Goal: Information Seeking & Learning: Learn about a topic

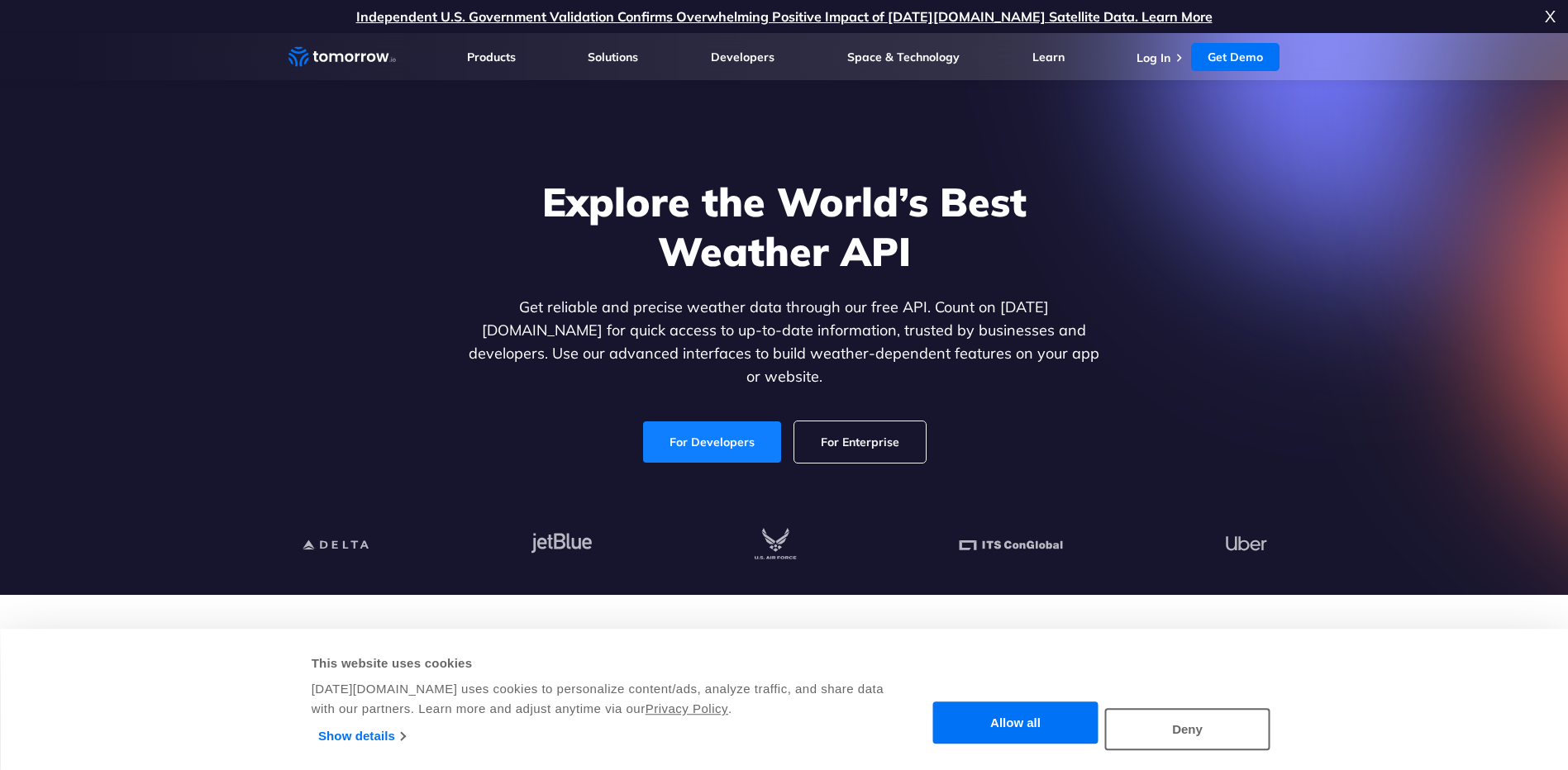
click at [712, 421] on link "For Developers" at bounding box center [712, 442] width 138 height 41
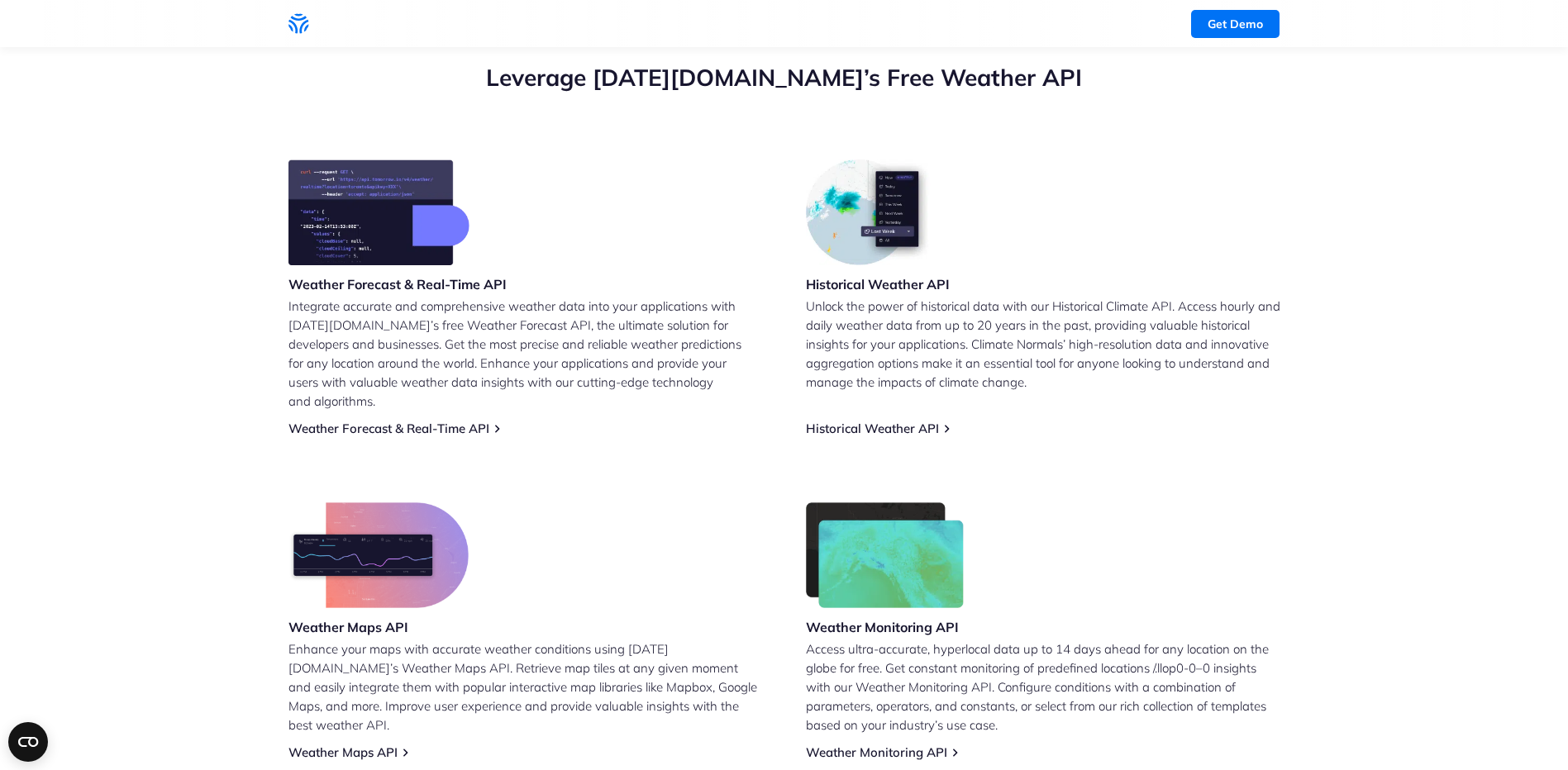
scroll to position [662, 0]
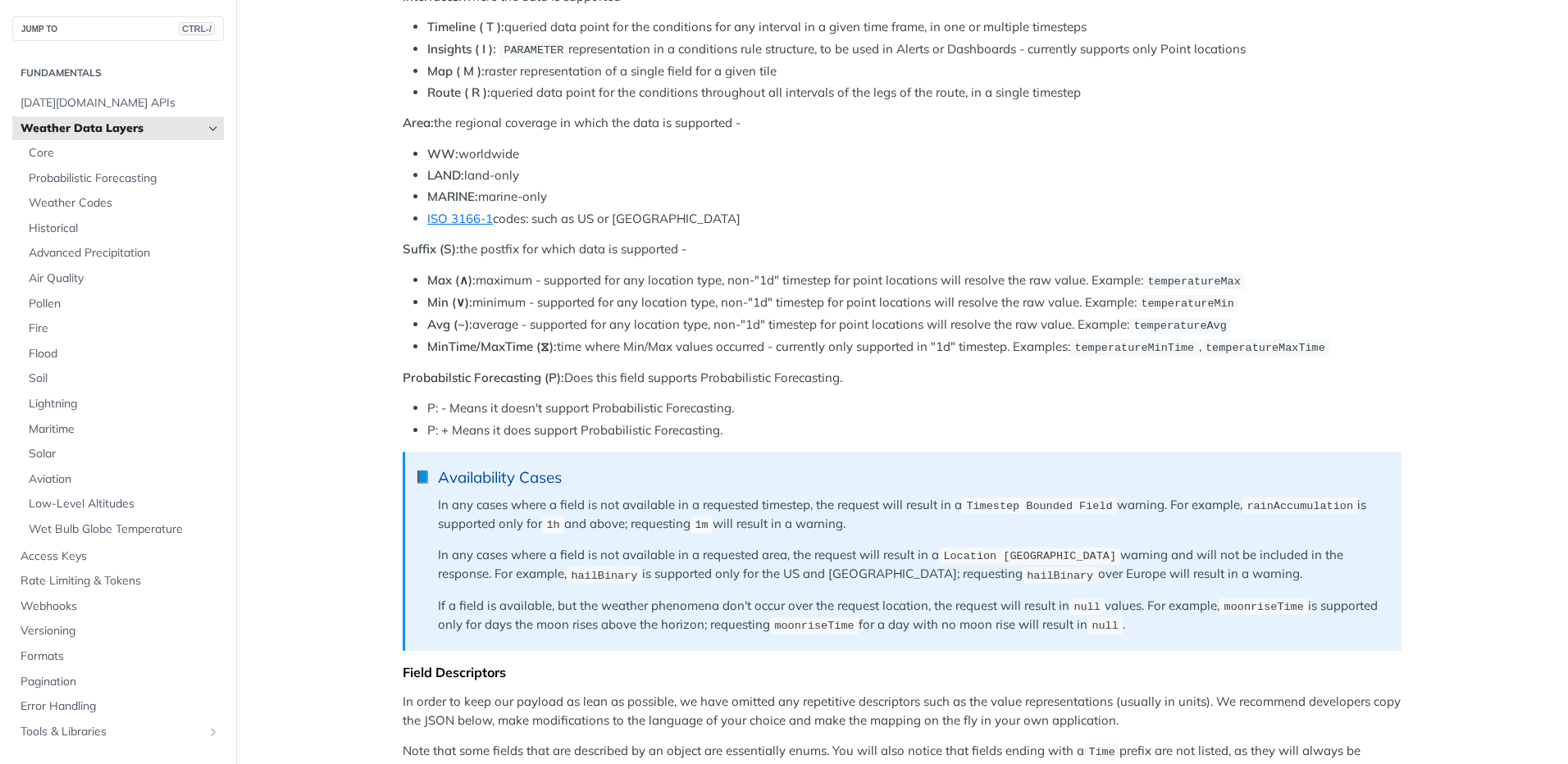
scroll to position [875, 0]
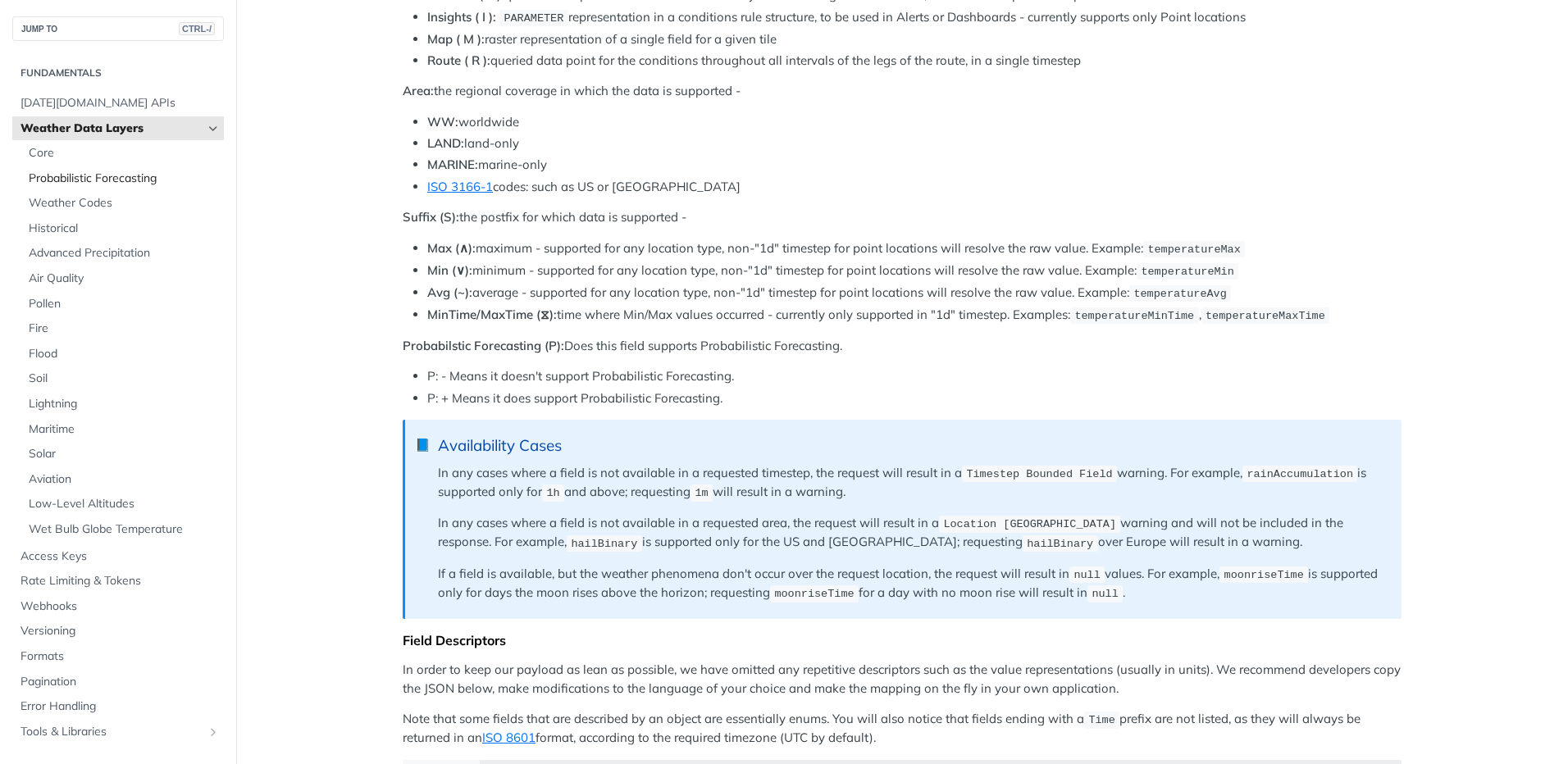
click at [94, 177] on span "Probabilistic Forecasting" at bounding box center [124, 178] width 191 height 16
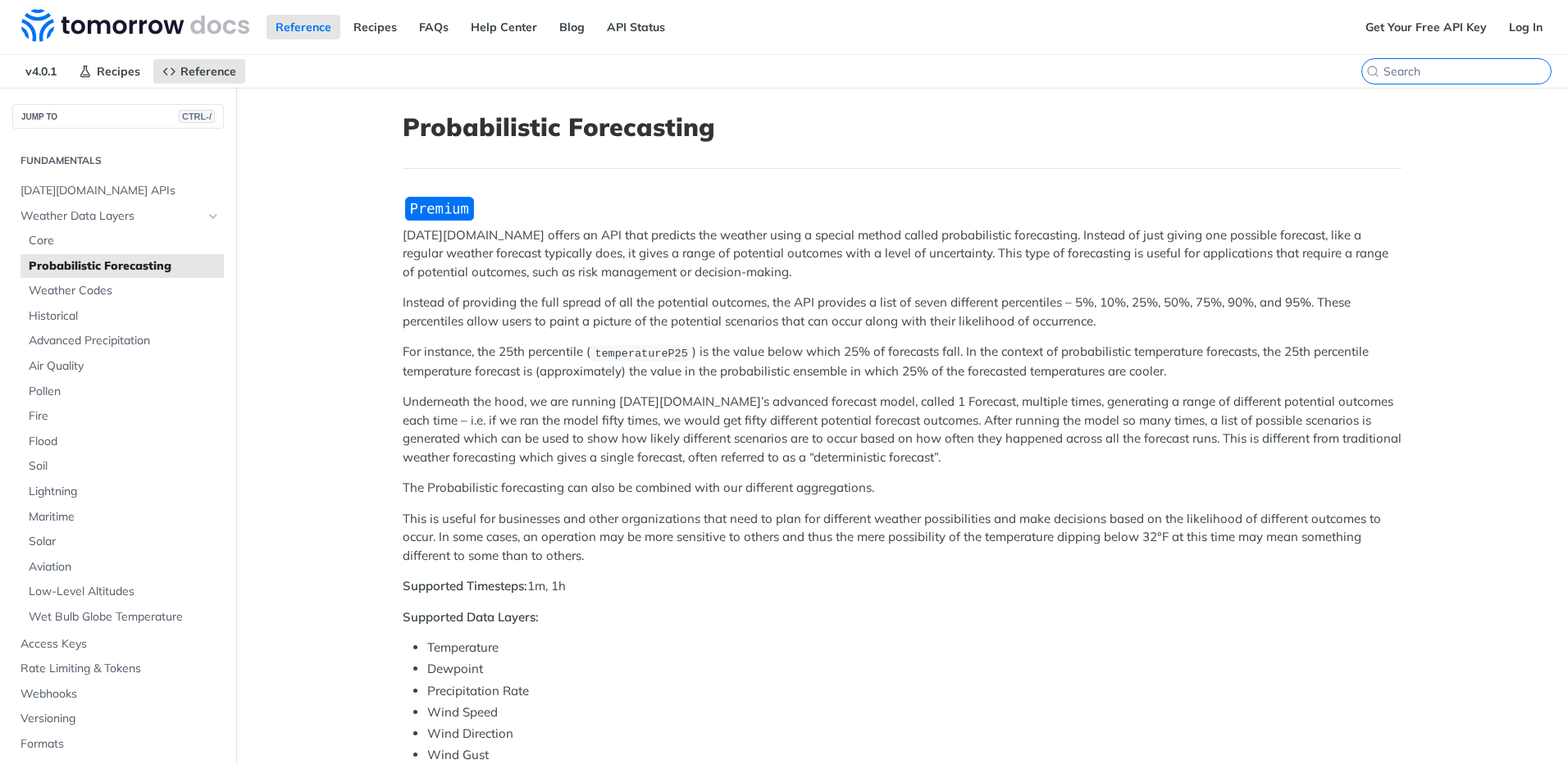
click at [1438, 71] on input "CTRL-K" at bounding box center [1467, 70] width 168 height 14
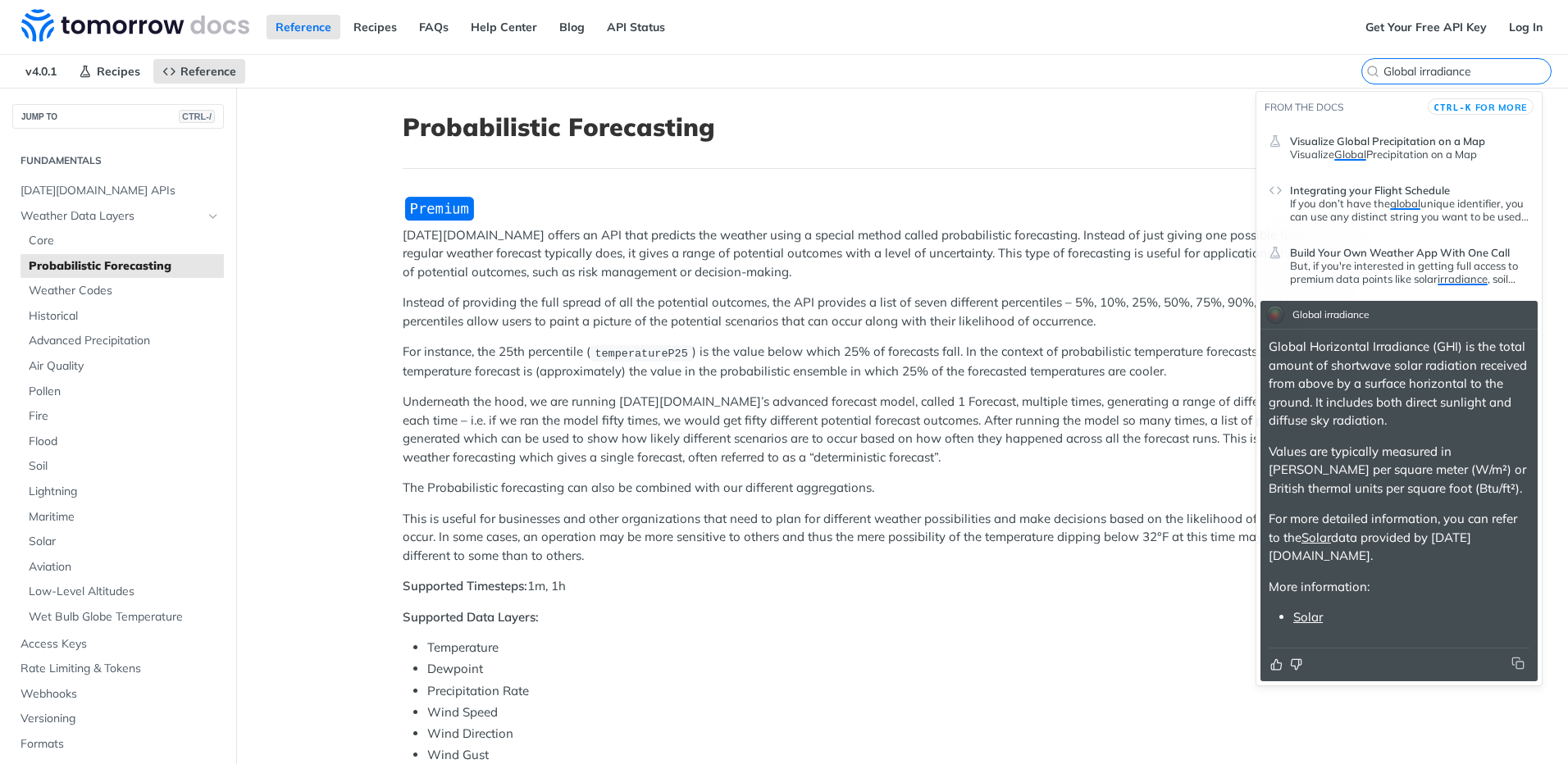
type input "Global irradiance"
click at [1307, 609] on link "Solar" at bounding box center [1307, 616] width 30 height 15
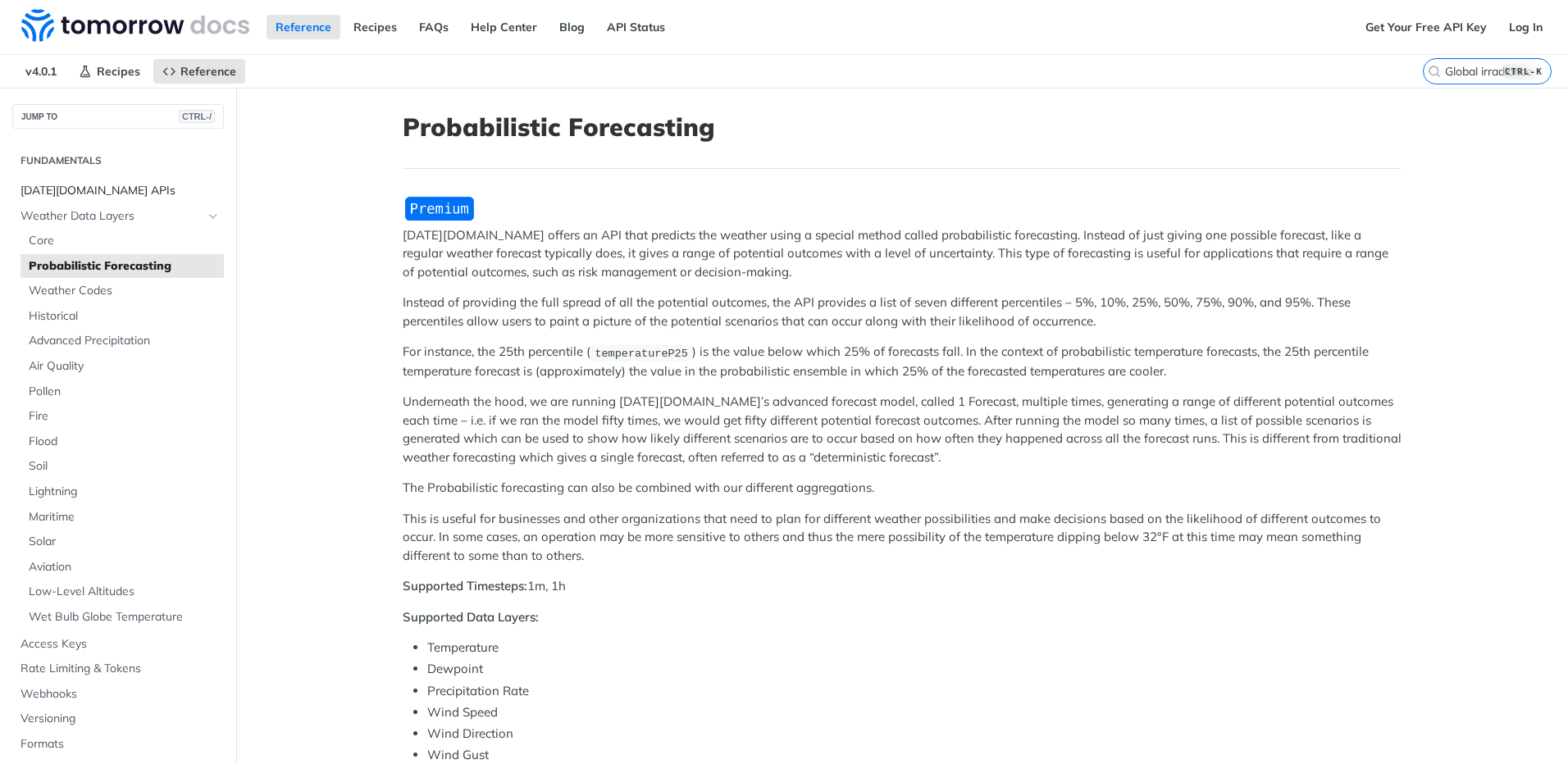
click at [71, 192] on span "[DATE][DOMAIN_NAME] APIs" at bounding box center [120, 191] width 199 height 16
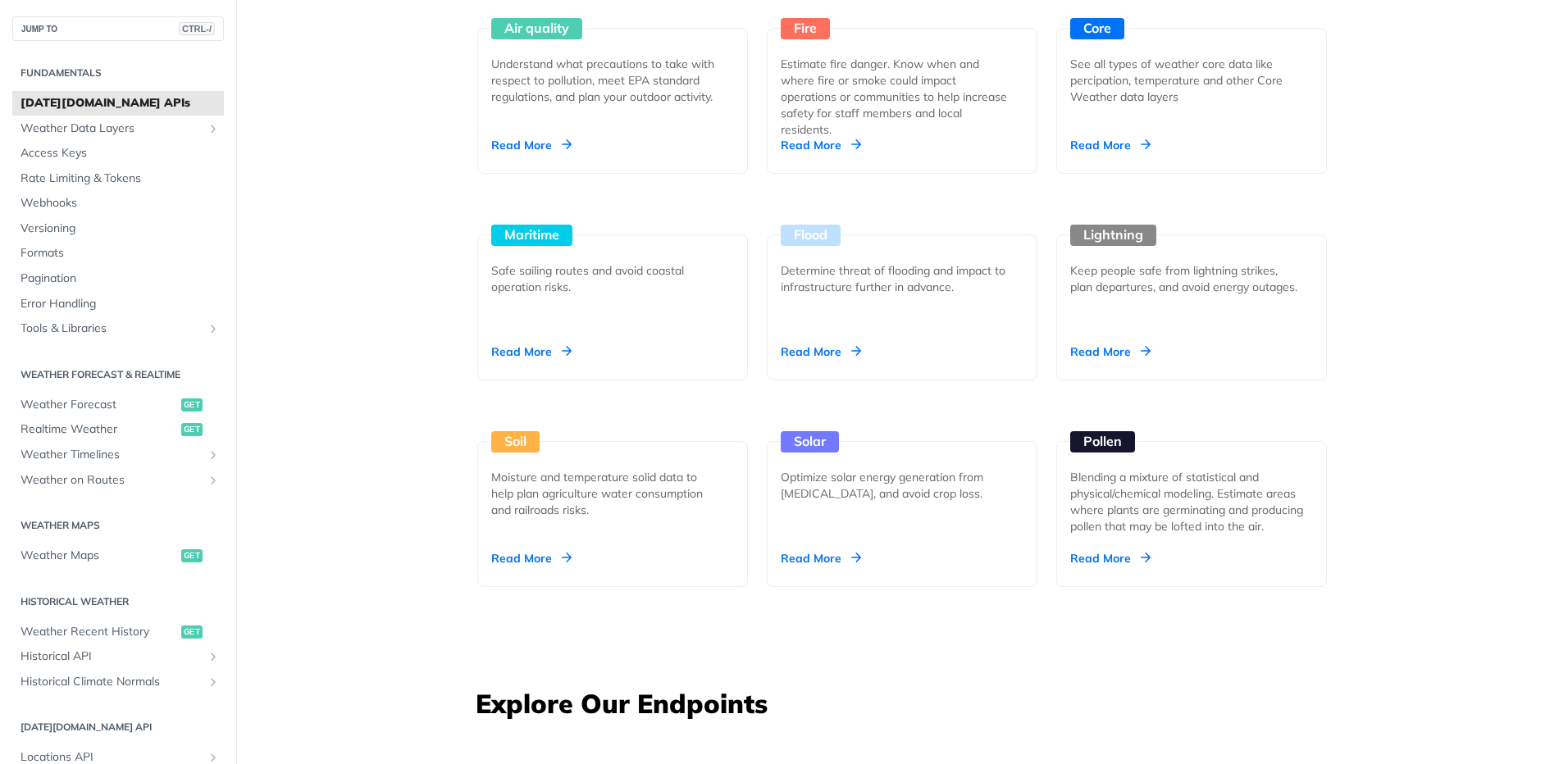
scroll to position [1531, 0]
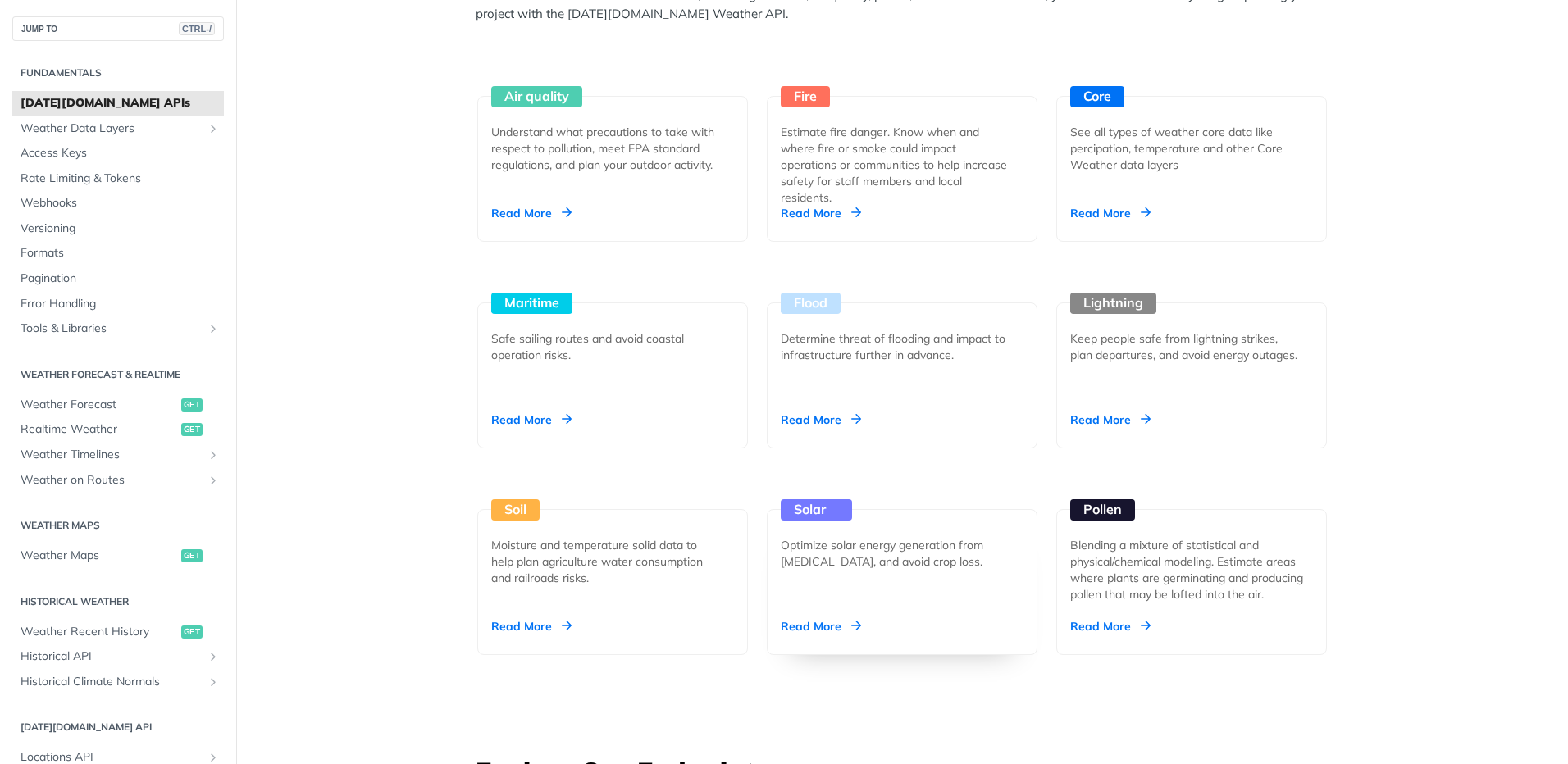
click at [812, 624] on div "Read More" at bounding box center [820, 626] width 80 height 16
